Goal: Information Seeking & Learning: Learn about a topic

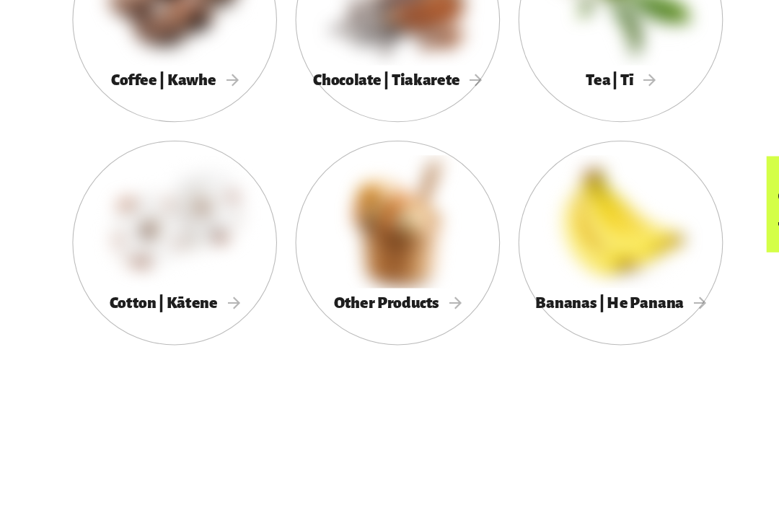
scroll to position [809, 0]
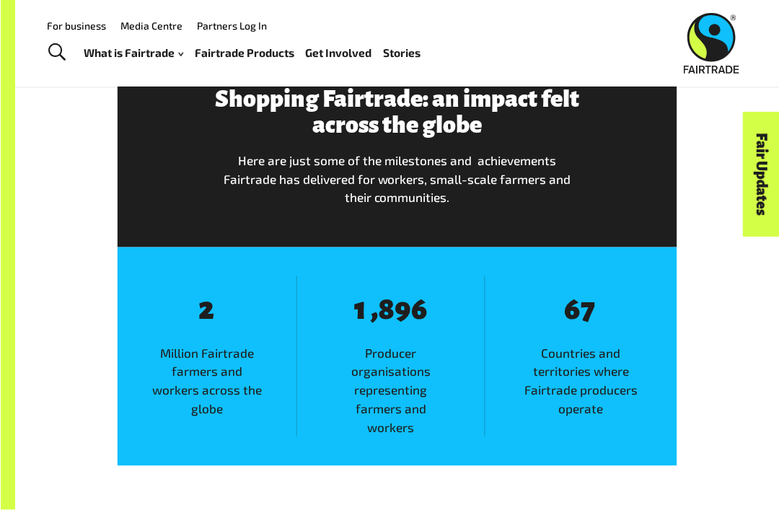
scroll to position [1647, 0]
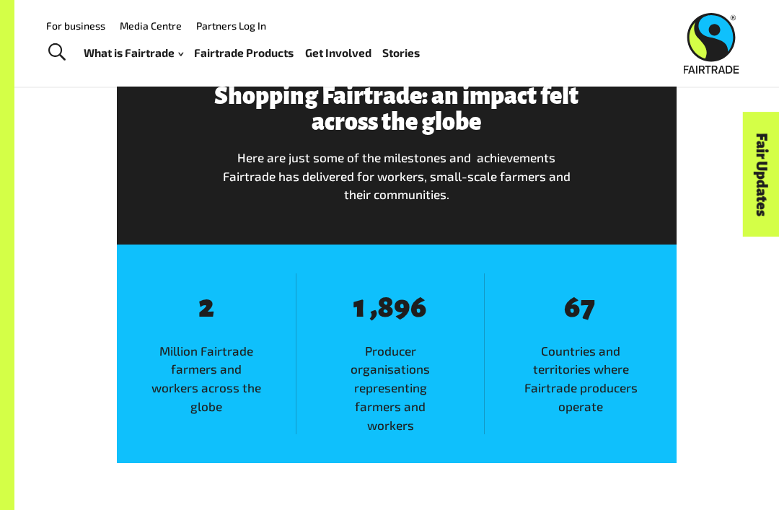
click at [676, 361] on span "Countries and territories where Fairtrade producers operate" at bounding box center [581, 379] width 192 height 74
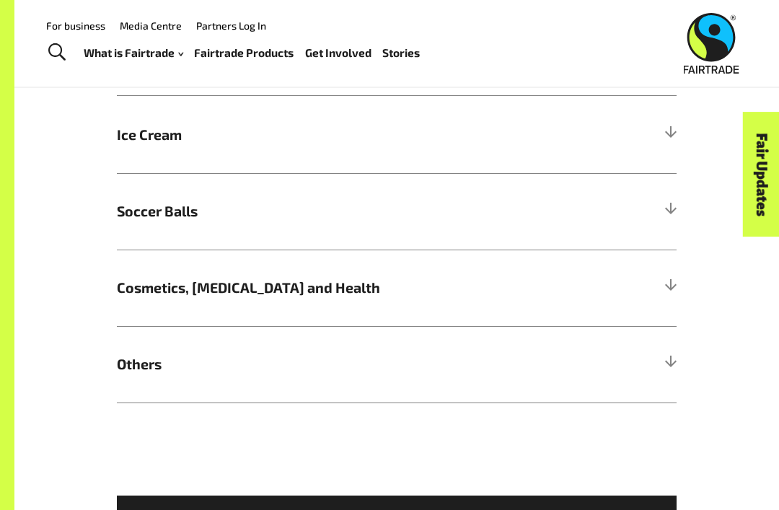
scroll to position [1205, 0]
click at [252, 201] on span "Soccer Balls" at bounding box center [327, 211] width 420 height 21
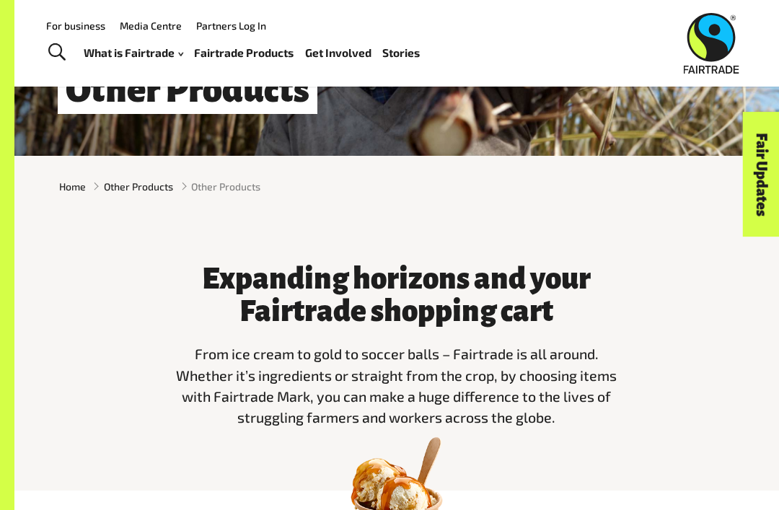
scroll to position [154, 0]
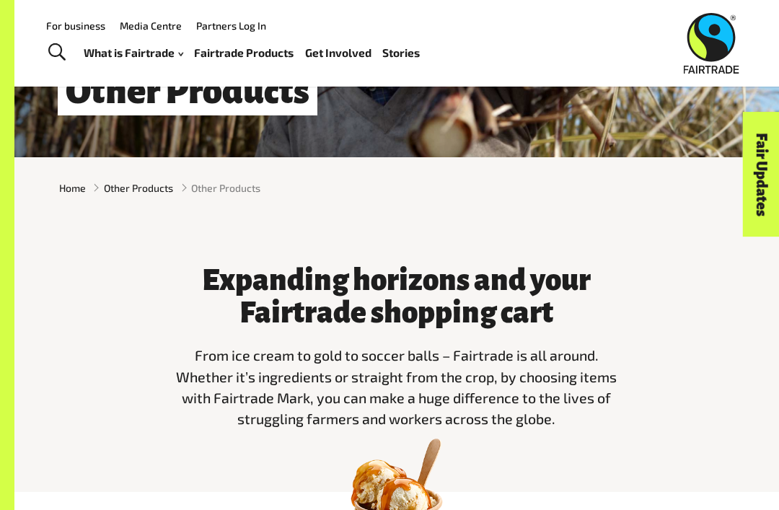
click at [269, 57] on link "Fairtrade Products" at bounding box center [243, 53] width 99 height 20
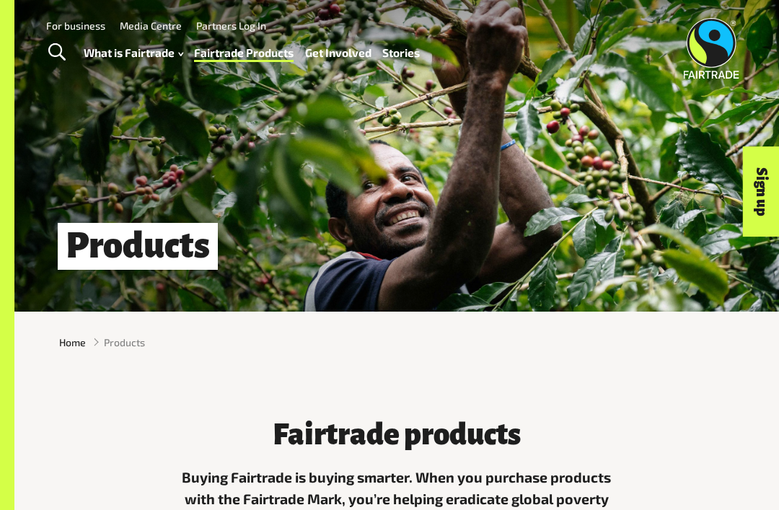
click at [205, 80] on link "How Fairtrade works" at bounding box center [151, 90] width 159 height 22
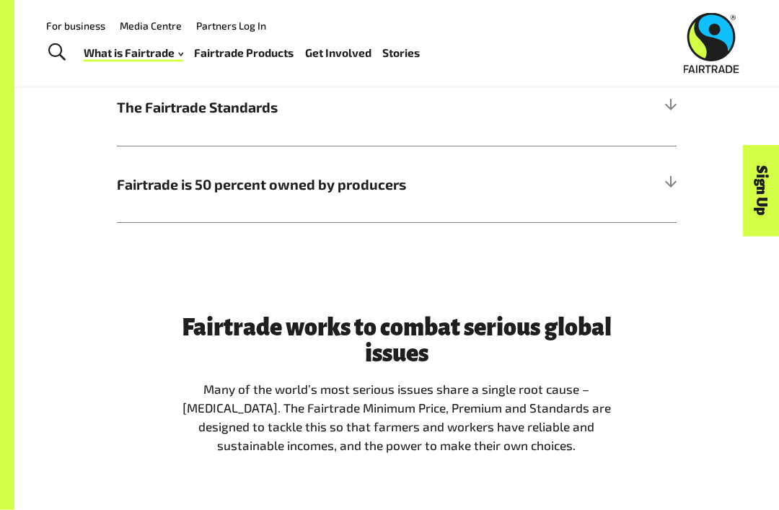
scroll to position [769, 0]
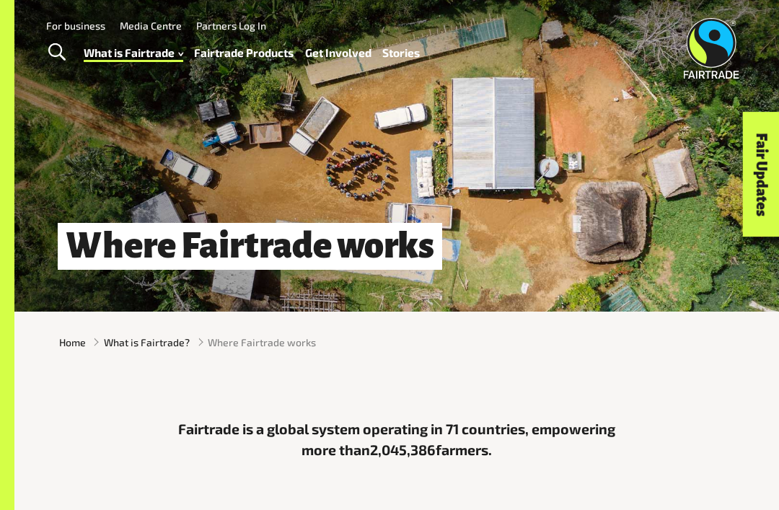
click at [249, 61] on link "Fairtrade Products" at bounding box center [243, 53] width 99 height 20
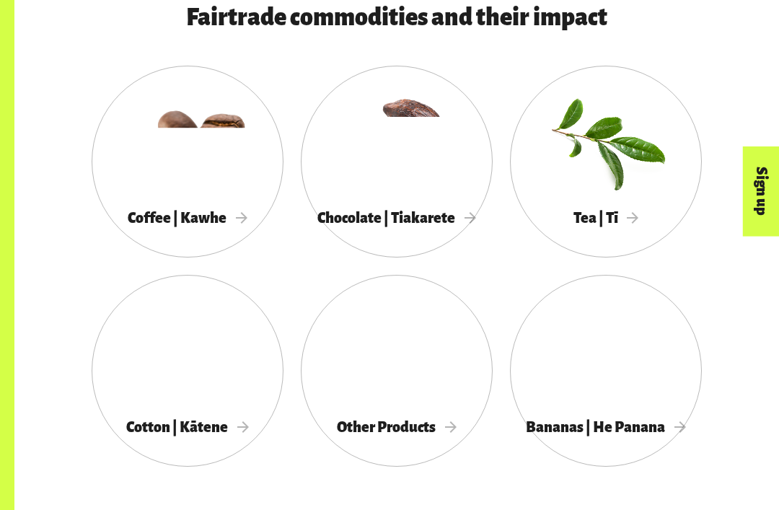
scroll to position [662, 0]
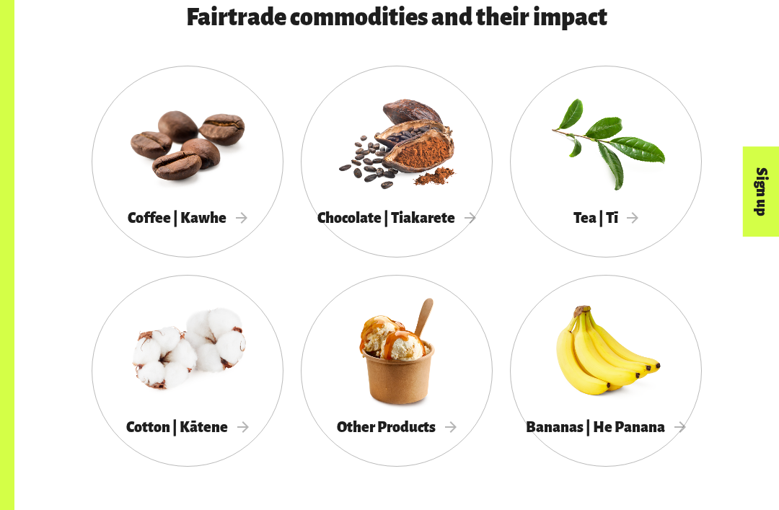
click at [426, 172] on div at bounding box center [397, 141] width 192 height 125
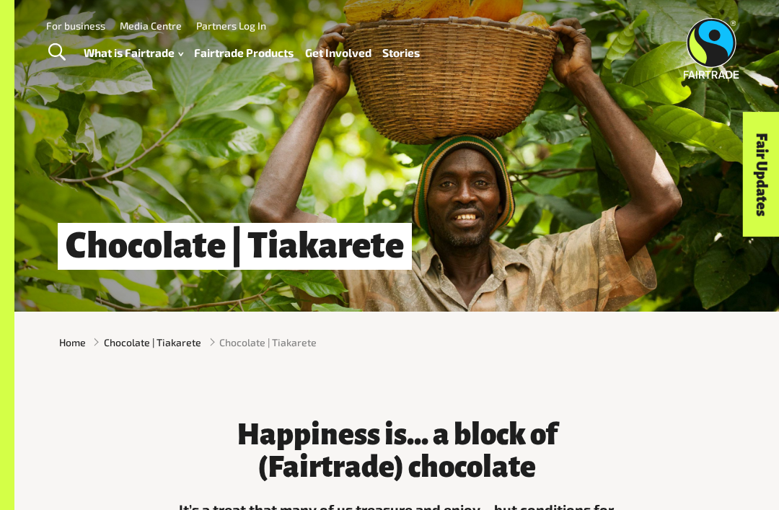
click at [213, 102] on link "Where Fairtrade works" at bounding box center [151, 113] width 159 height 22
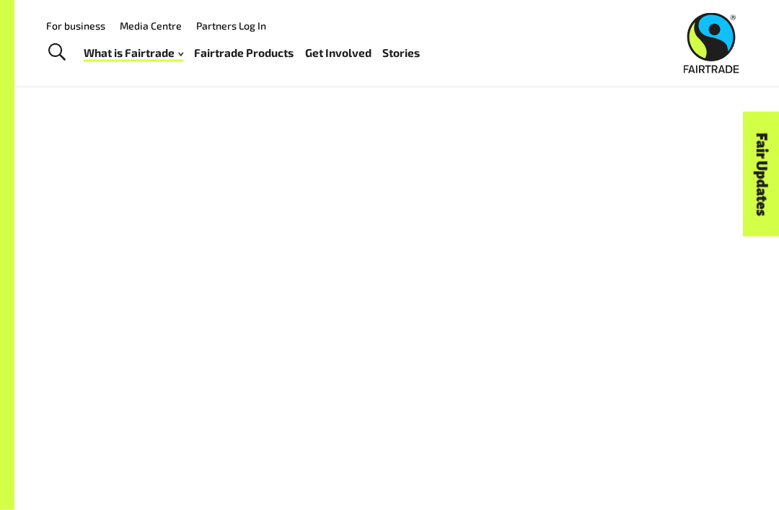
scroll to position [916, 0]
click at [267, 43] on link "Fairtrade Products" at bounding box center [243, 53] width 99 height 20
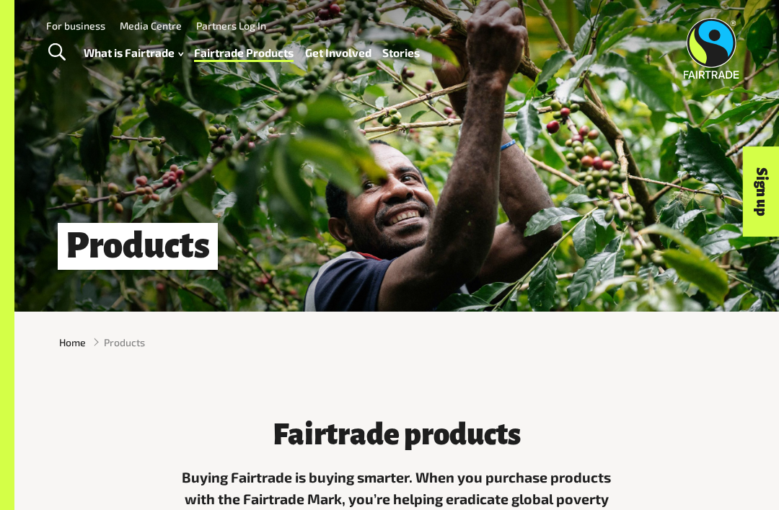
click at [138, 52] on link "What is Fairtrade" at bounding box center [133, 53] width 99 height 20
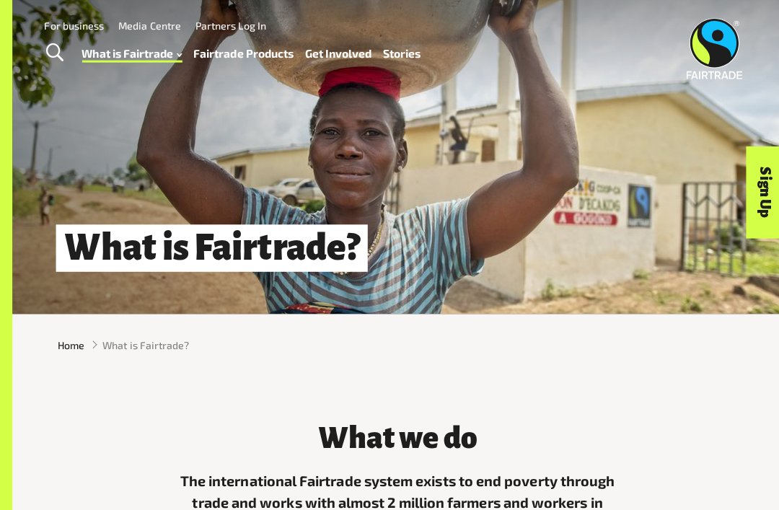
click at [67, 39] on link "Toggle Search" at bounding box center [56, 53] width 35 height 36
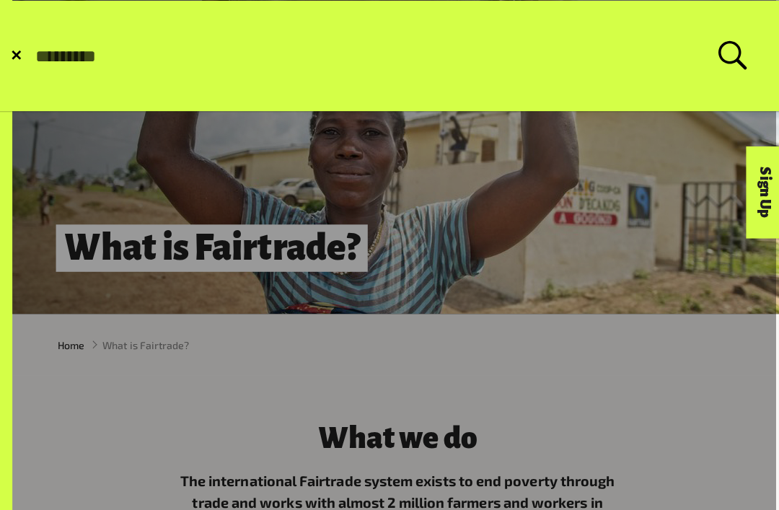
click at [79, 22] on form "✕ Search for:" at bounding box center [389, 56] width 777 height 110
click at [152, 45] on input "Search for:" at bounding box center [375, 55] width 679 height 20
click at [24, 51] on form "✕ Search for:" at bounding box center [389, 56] width 777 height 110
click at [12, 63] on span "✕" at bounding box center [18, 55] width 12 height 14
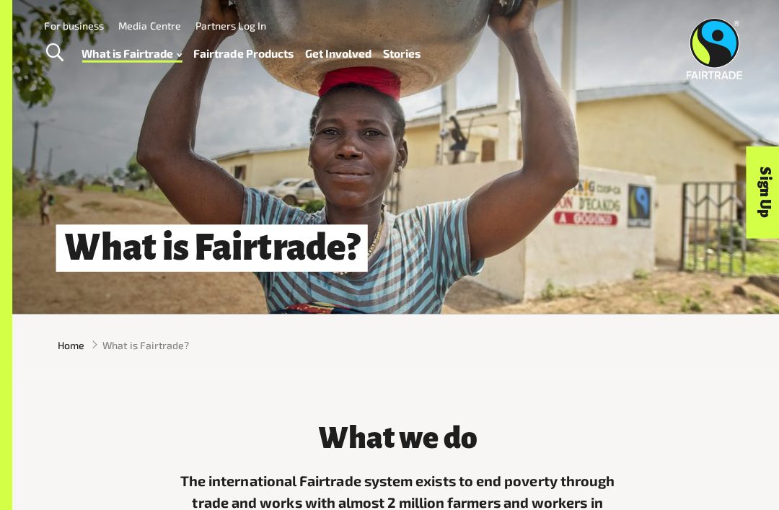
click at [206, 102] on link "Where Fairtrade works" at bounding box center [151, 113] width 159 height 22
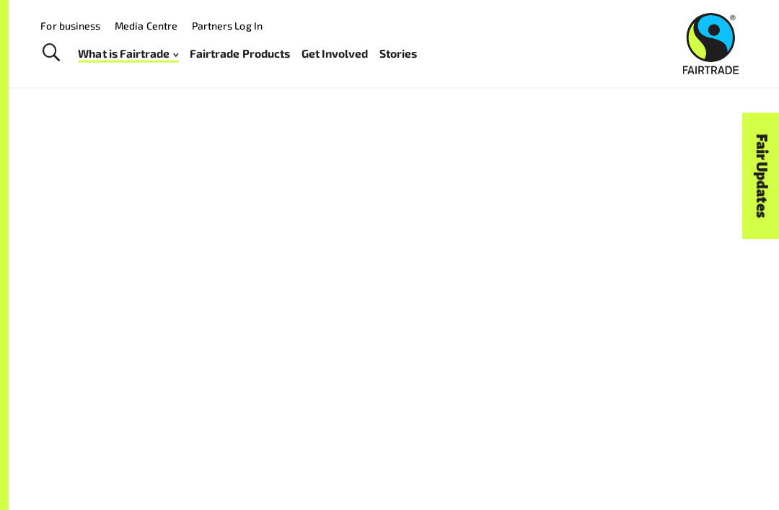
scroll to position [1043, 0]
